Goal: Find specific page/section: Find specific page/section

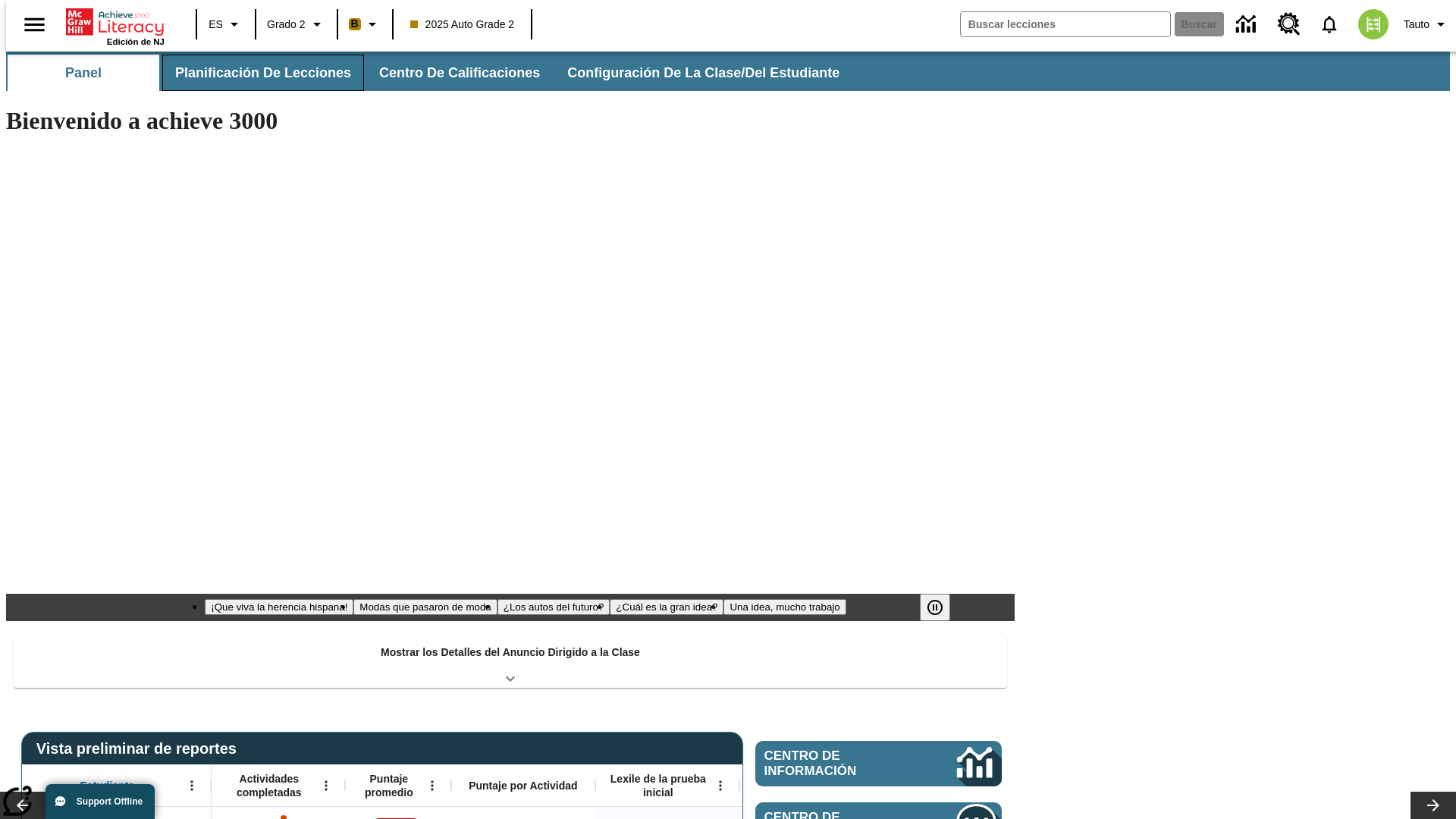
click at [254, 73] on button "Planificación de lecciones" at bounding box center [263, 73] width 201 height 37
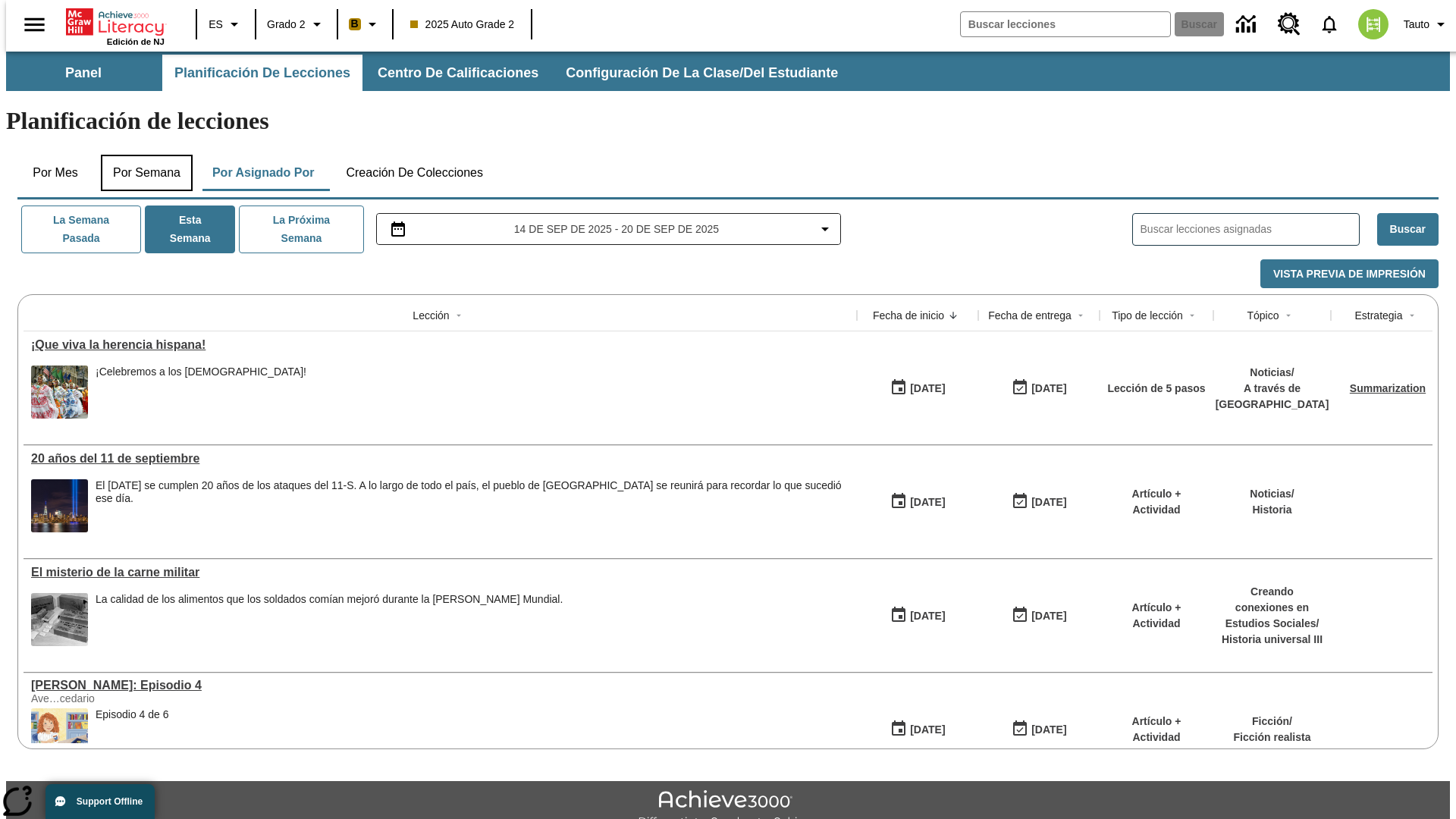
click at [142, 154] on button "Por semana" at bounding box center [146, 172] width 92 height 37
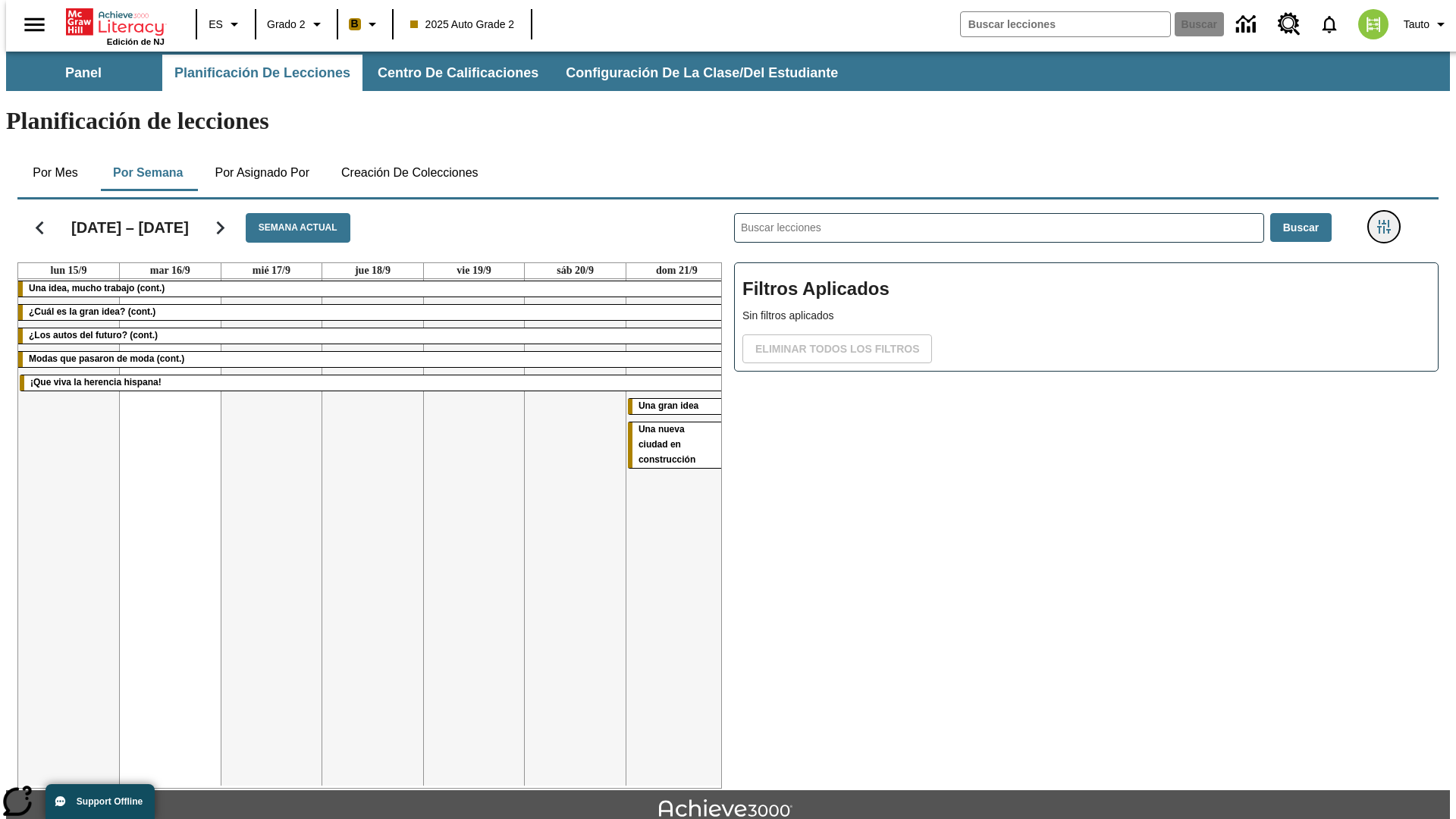
click at [1388, 220] on icon "Menú lateral de filtros" at bounding box center [1384, 227] width 14 height 14
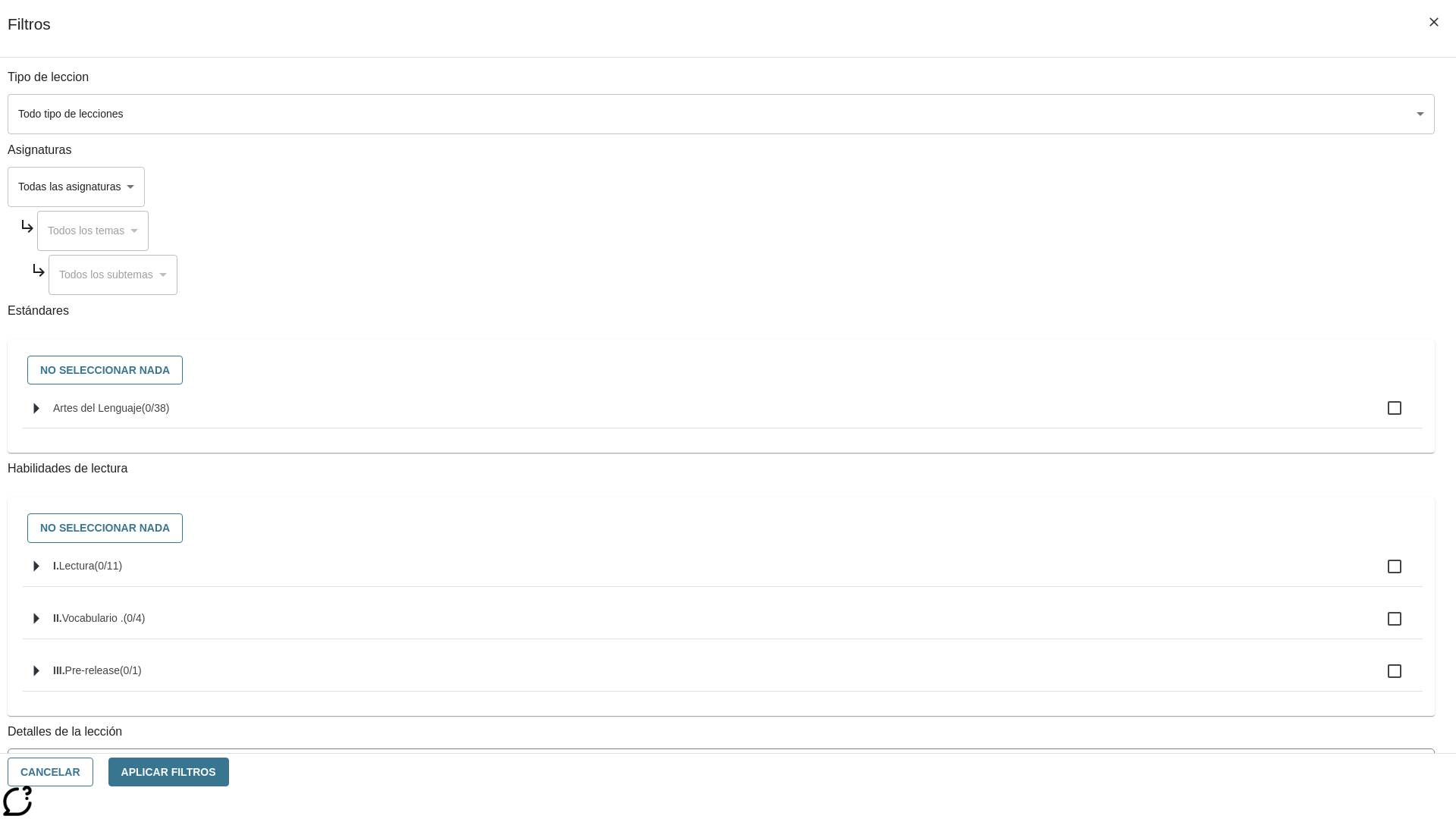
click at [1092, 684] on body "Saltar al contenido principal Edición de NJ ES Grado 2 B 2025 Auto Grade 2 Busc…" at bounding box center [728, 469] width 1444 height 836
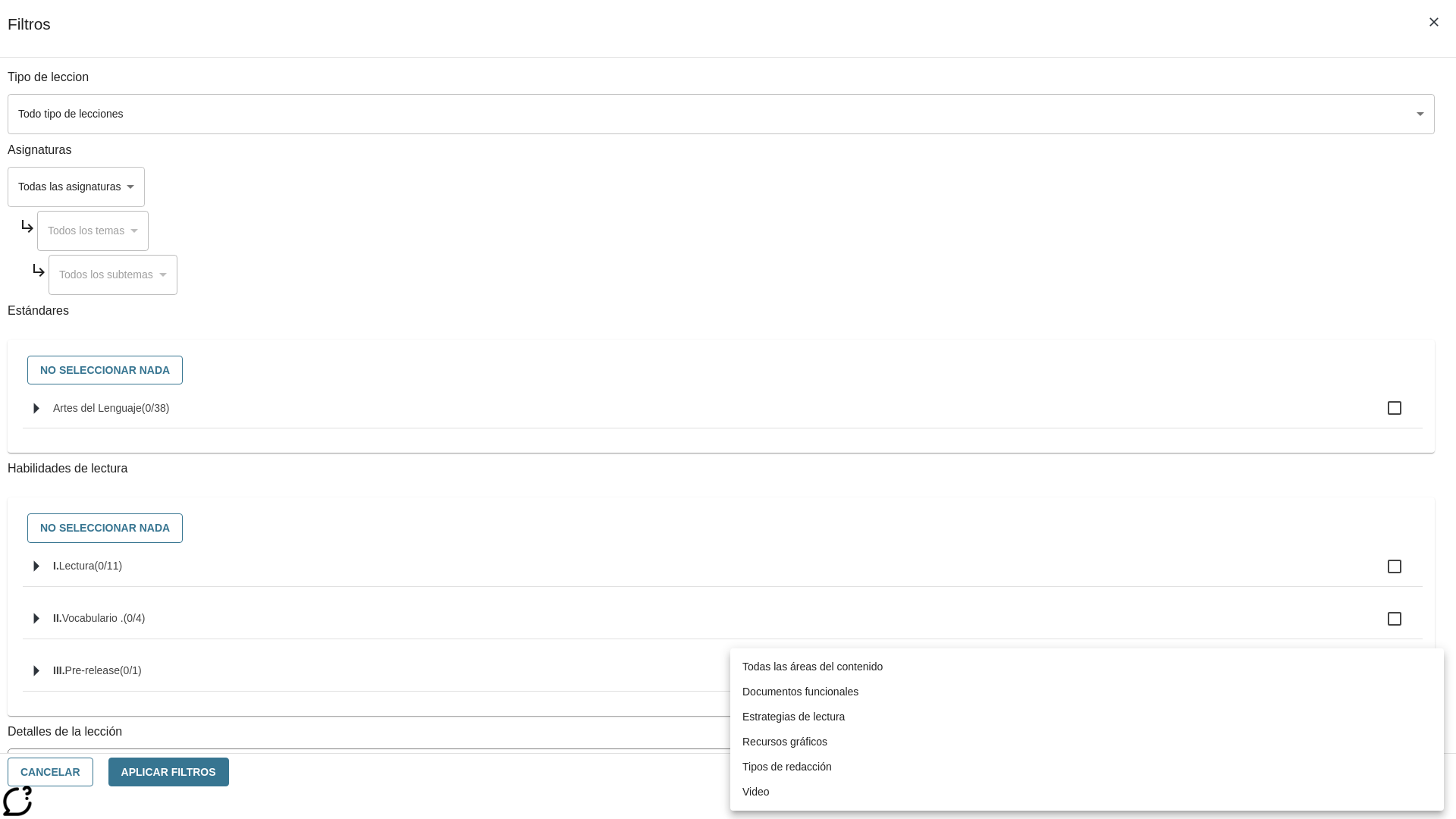
scroll to position [473, 0]
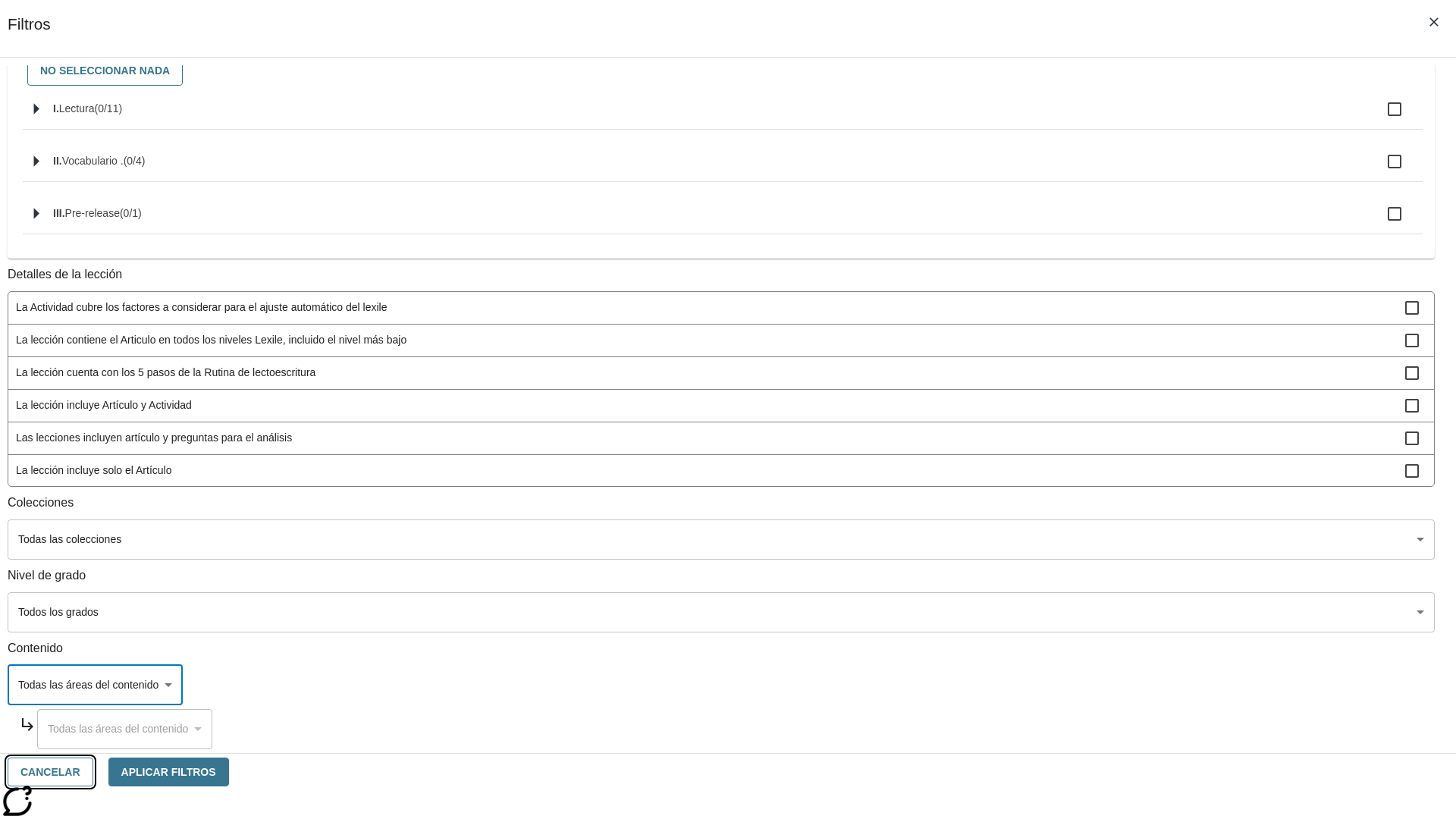
click at [94, 771] on button "Cancelar" at bounding box center [51, 772] width 86 height 30
click at [110, 21] on icon "Portada" at bounding box center [116, 22] width 101 height 30
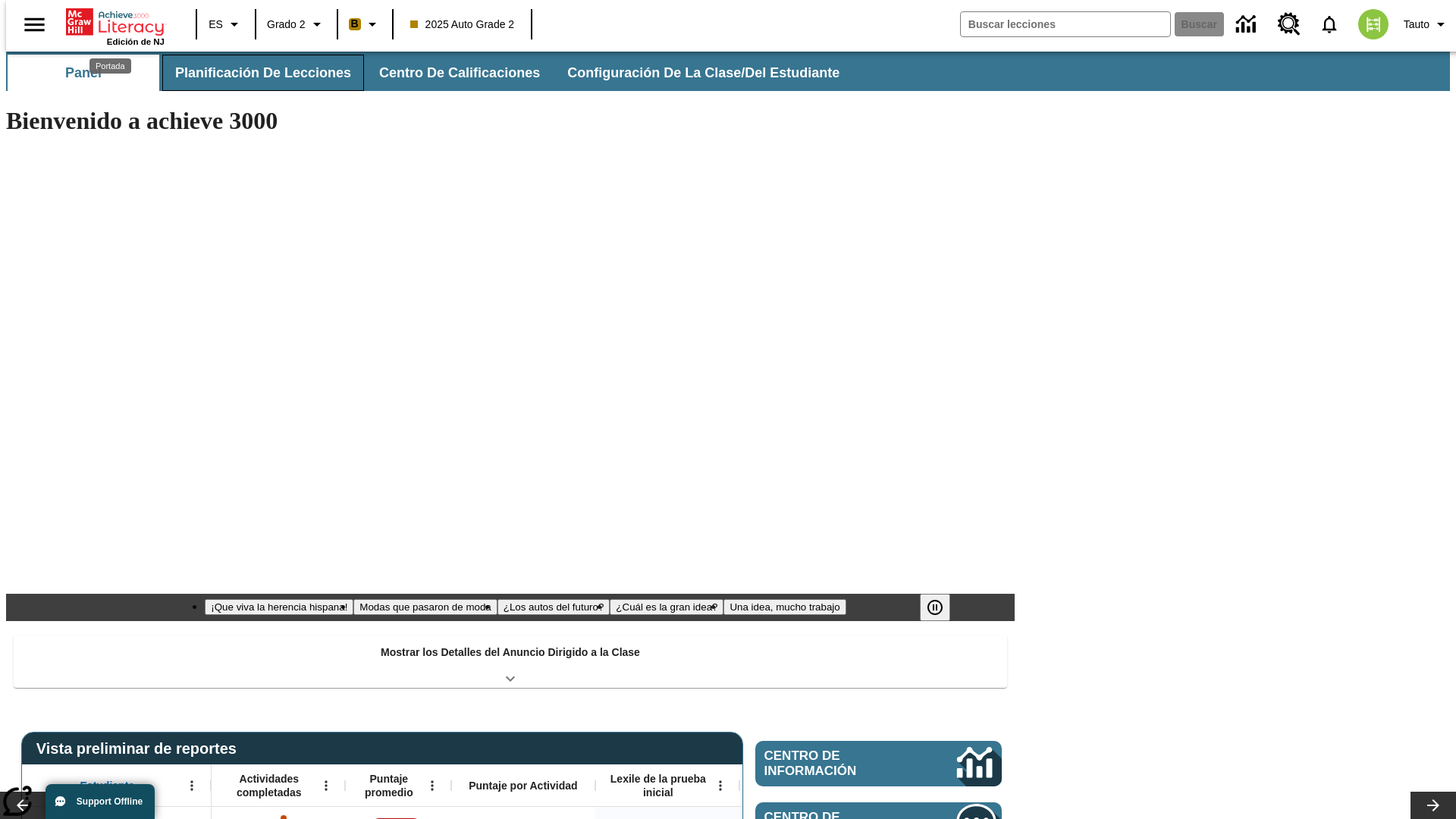
click at [254, 73] on button "Planificación de lecciones" at bounding box center [263, 73] width 201 height 37
